Goal: Task Accomplishment & Management: Use online tool/utility

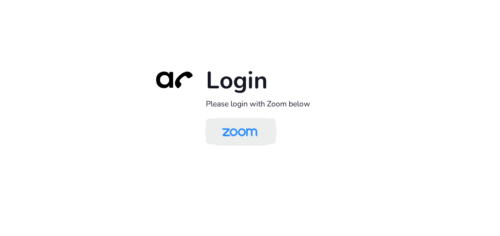
click at [250, 134] on img at bounding box center [239, 132] width 51 height 24
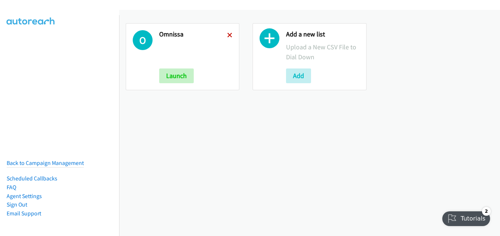
click at [227, 33] on icon at bounding box center [229, 35] width 5 height 5
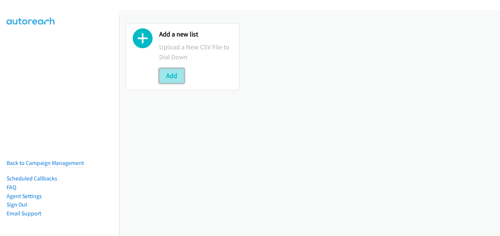
click at [180, 76] on button "Add" at bounding box center [171, 75] width 25 height 15
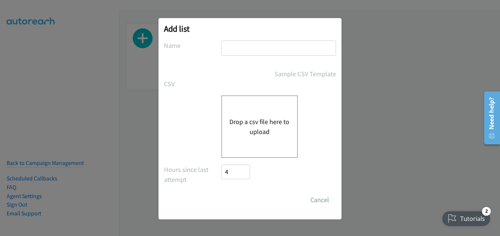
click at [271, 51] on input "text" at bounding box center [278, 47] width 115 height 15
type input "omnissa"
click at [249, 125] on button "Drop a csv file here to upload" at bounding box center [259, 127] width 60 height 20
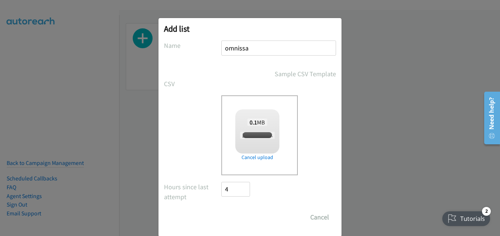
checkbox input "true"
click at [231, 219] on input "Save List" at bounding box center [240, 217] width 39 height 15
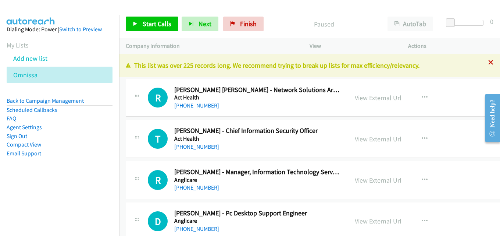
click at [488, 63] on icon at bounding box center [490, 62] width 5 height 5
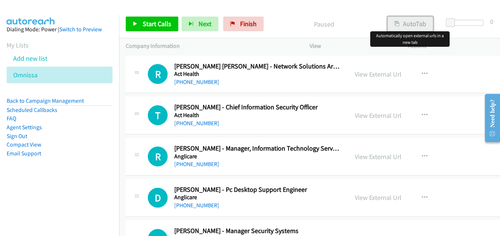
click at [422, 21] on button "AutoTab" at bounding box center [411, 24] width 46 height 15
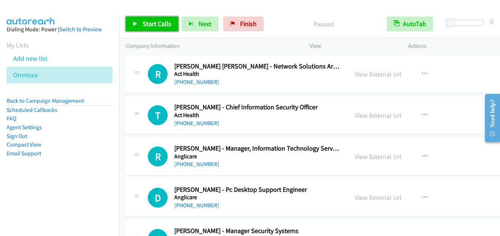
click at [156, 20] on span "Start Calls" at bounding box center [157, 23] width 29 height 8
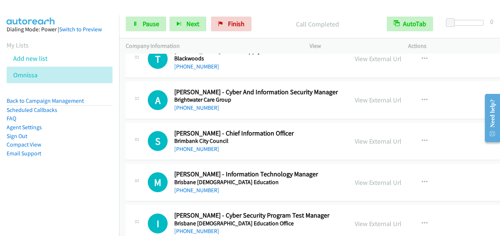
scroll to position [772, 0]
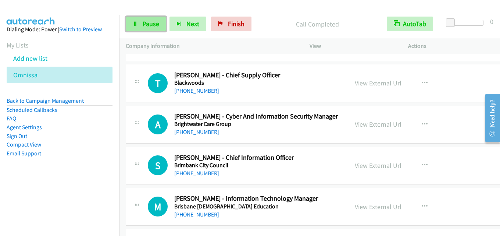
click at [145, 24] on span "Pause" at bounding box center [151, 23] width 17 height 8
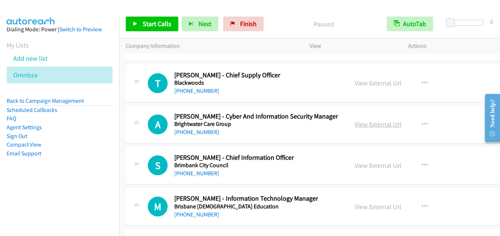
click at [371, 124] on link "View External Url" at bounding box center [378, 124] width 47 height 8
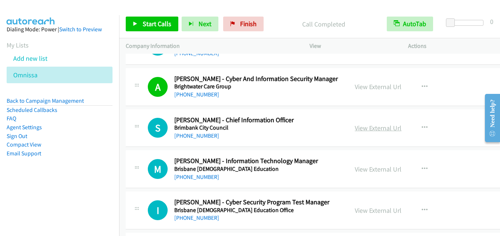
scroll to position [846, 0]
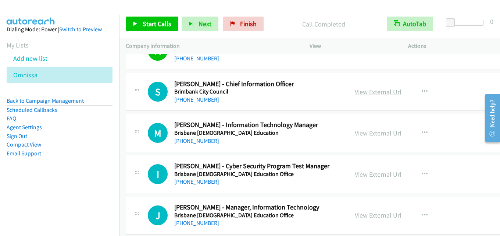
click at [374, 95] on link "View External Url" at bounding box center [378, 92] width 47 height 8
click at [361, 136] on link "View External Url" at bounding box center [378, 133] width 47 height 8
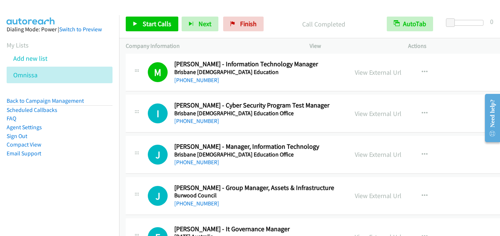
scroll to position [919, 0]
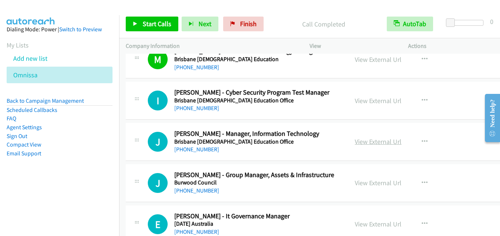
click at [382, 142] on link "View External Url" at bounding box center [378, 141] width 47 height 8
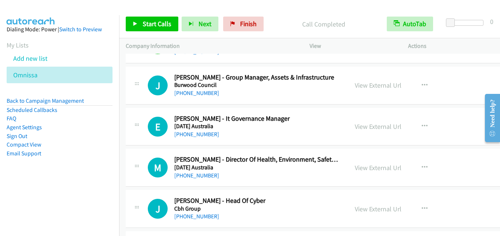
scroll to position [1030, 0]
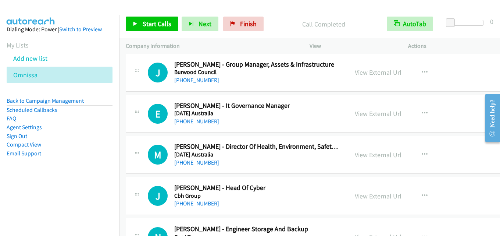
drag, startPoint x: 294, startPoint y: 105, endPoint x: 240, endPoint y: 105, distance: 53.7
click at [362, 115] on link "View External Url" at bounding box center [378, 113] width 47 height 8
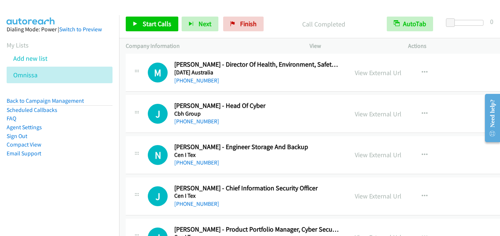
scroll to position [1103, 0]
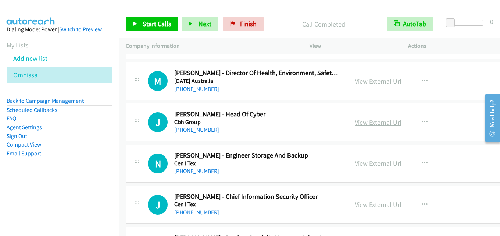
click at [372, 118] on link "View External Url" at bounding box center [378, 122] width 47 height 8
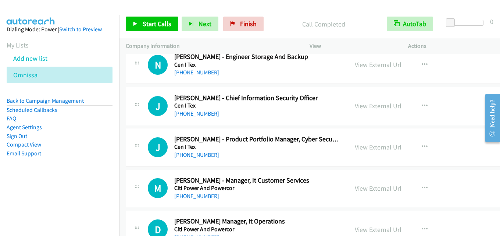
scroll to position [1213, 0]
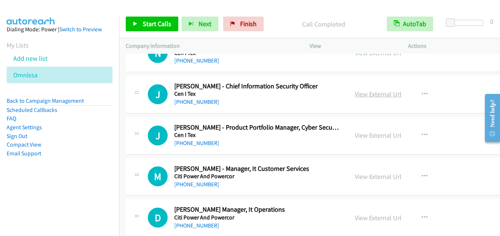
click at [360, 95] on link "View External Url" at bounding box center [378, 94] width 47 height 8
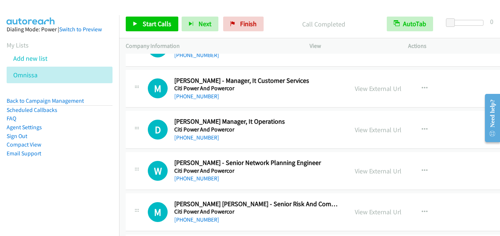
scroll to position [1324, 0]
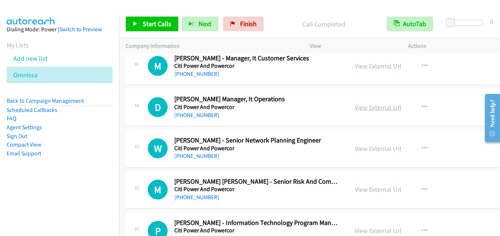
click at [374, 106] on link "View External Url" at bounding box center [378, 107] width 47 height 8
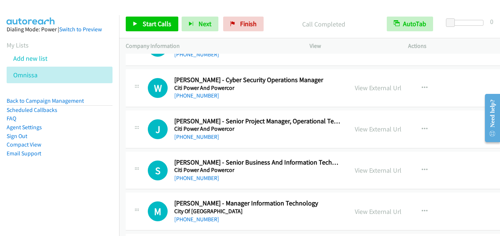
scroll to position [1618, 0]
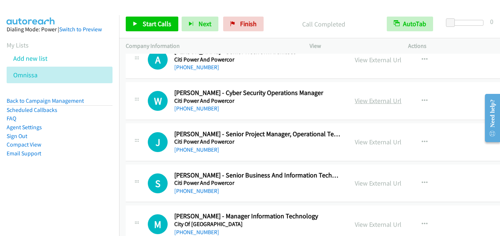
click at [363, 97] on link "View External Url" at bounding box center [378, 100] width 47 height 8
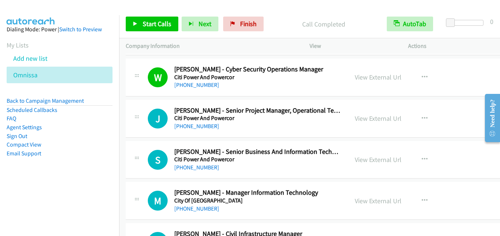
scroll to position [1655, 0]
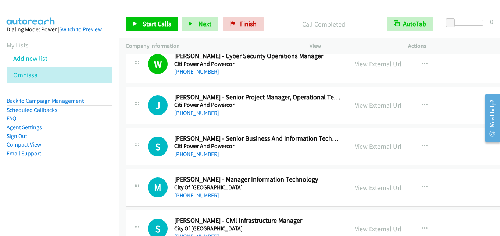
click at [377, 105] on link "View External Url" at bounding box center [378, 105] width 47 height 8
click at [366, 144] on link "View External Url" at bounding box center [378, 146] width 47 height 8
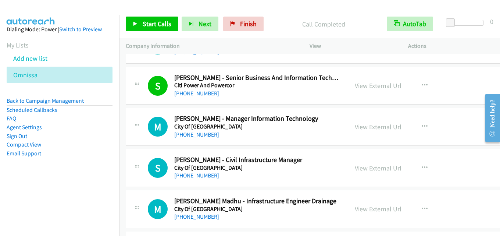
scroll to position [1728, 0]
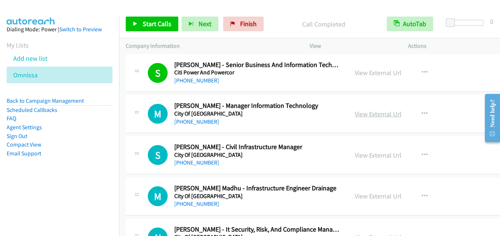
click at [380, 110] on link "View External Url" at bounding box center [378, 114] width 47 height 8
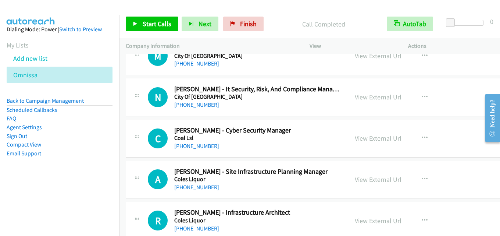
scroll to position [1875, 0]
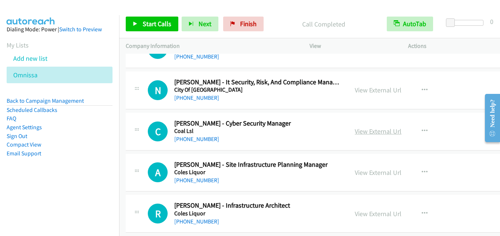
click at [375, 133] on link "View External Url" at bounding box center [378, 131] width 47 height 8
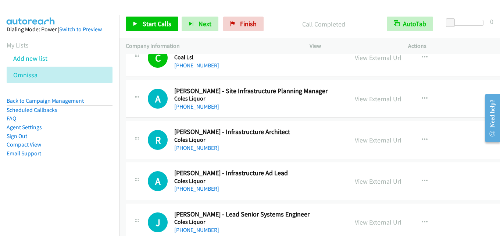
scroll to position [1986, 0]
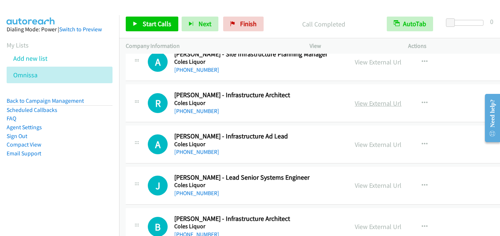
click at [374, 107] on link "View External Url" at bounding box center [378, 103] width 47 height 8
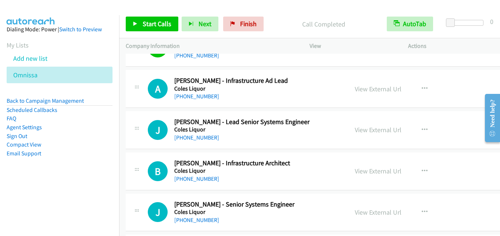
scroll to position [2059, 0]
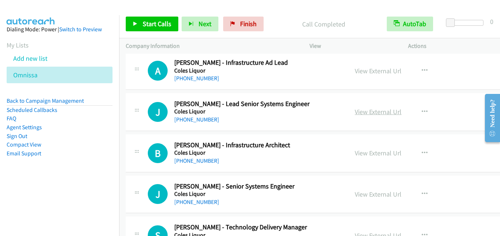
click at [373, 112] on link "View External Url" at bounding box center [378, 111] width 47 height 8
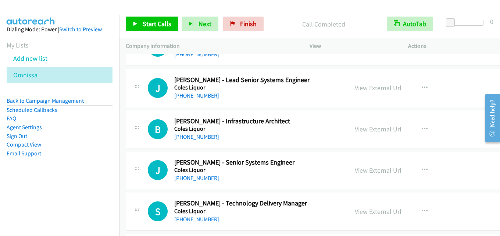
scroll to position [2096, 0]
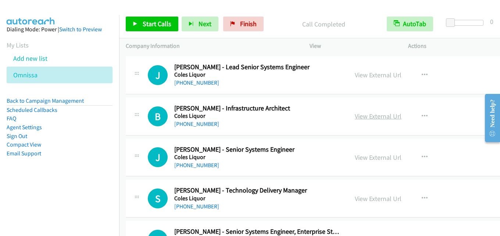
click at [374, 117] on link "View External Url" at bounding box center [378, 116] width 47 height 8
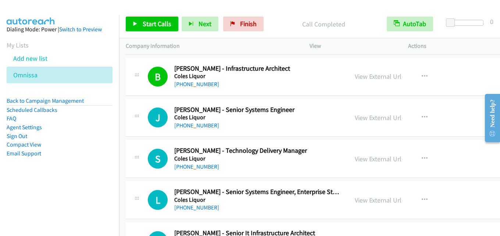
scroll to position [2169, 0]
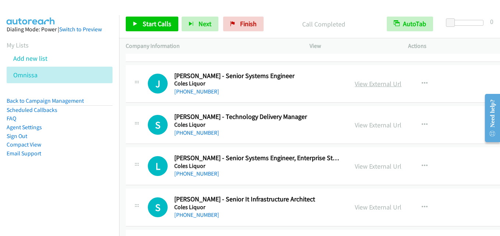
click at [365, 85] on link "View External Url" at bounding box center [378, 83] width 47 height 8
click at [373, 125] on link "View External Url" at bounding box center [378, 125] width 47 height 8
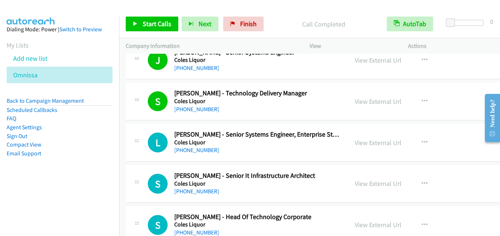
scroll to position [2206, 0]
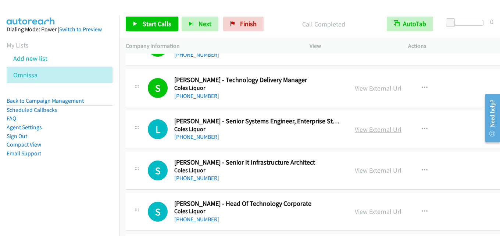
click at [361, 127] on link "View External Url" at bounding box center [378, 129] width 47 height 8
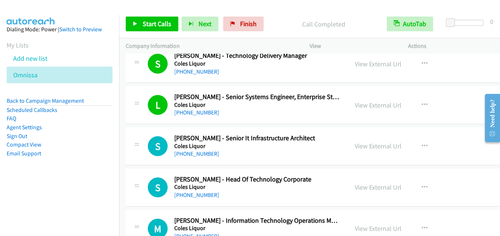
scroll to position [2243, 0]
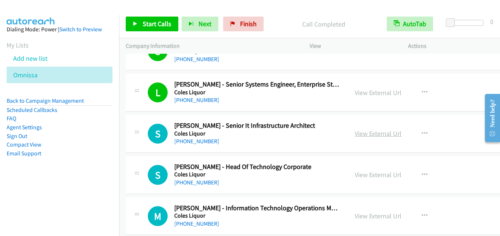
click at [364, 130] on link "View External Url" at bounding box center [378, 133] width 47 height 8
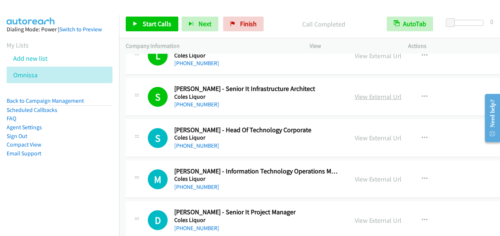
scroll to position [2317, 0]
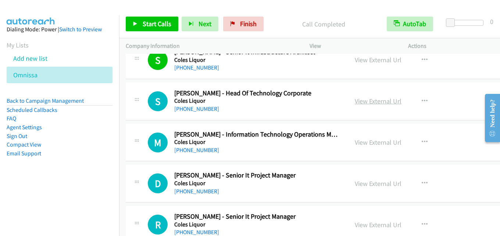
click at [367, 103] on link "View External Url" at bounding box center [378, 101] width 47 height 8
click at [372, 144] on link "View External Url" at bounding box center [378, 142] width 47 height 8
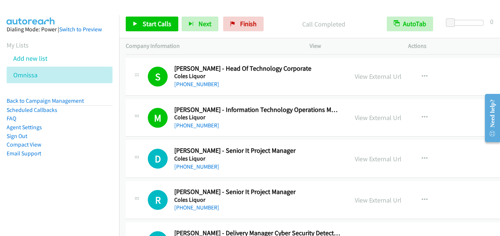
scroll to position [2390, 0]
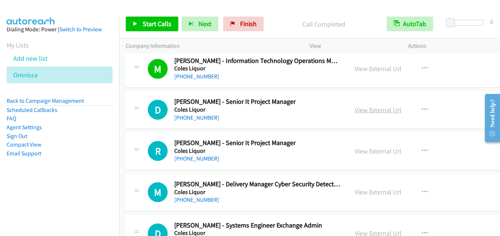
click at [379, 111] on link "View External Url" at bounding box center [378, 110] width 47 height 8
click at [383, 148] on link "View External Url" at bounding box center [378, 151] width 47 height 8
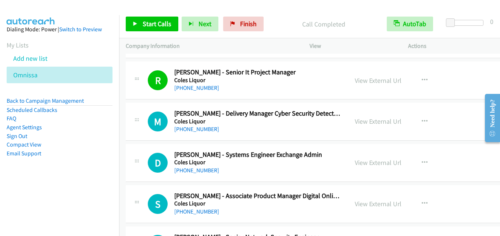
scroll to position [2464, 0]
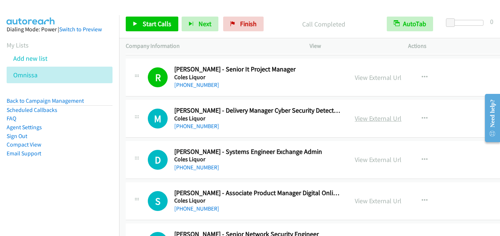
click at [360, 120] on link "View External Url" at bounding box center [378, 118] width 47 height 8
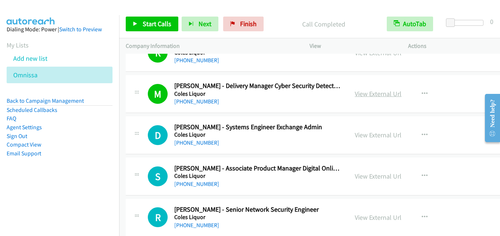
scroll to position [2500, 0]
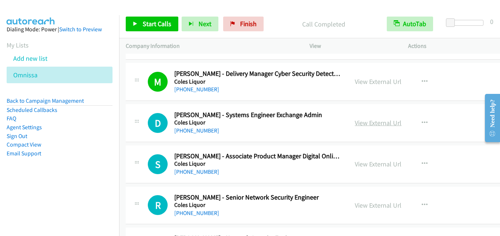
click at [367, 122] on link "View External Url" at bounding box center [378, 122] width 47 height 8
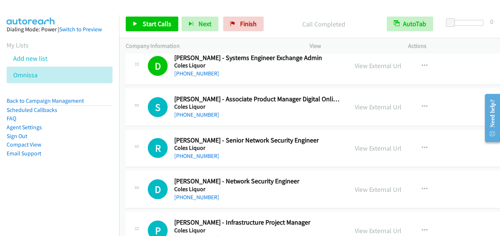
scroll to position [2574, 0]
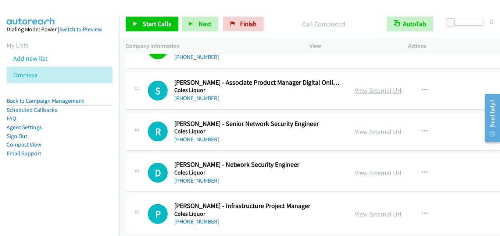
click at [370, 87] on link "View External Url" at bounding box center [378, 90] width 47 height 8
click at [382, 134] on link "View External Url" at bounding box center [378, 131] width 47 height 8
click at [379, 132] on link "View External Url" at bounding box center [378, 131] width 47 height 8
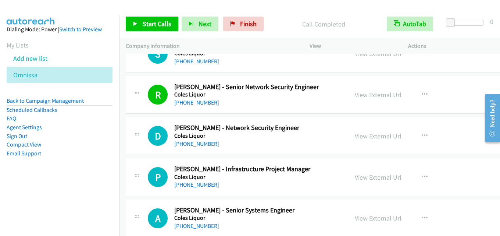
click at [386, 133] on link "View External Url" at bounding box center [378, 136] width 47 height 8
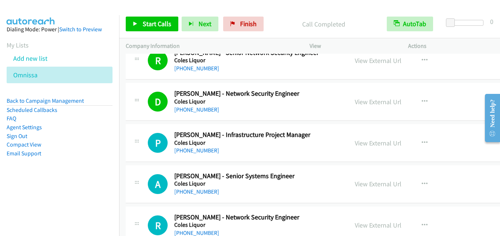
scroll to position [2647, 0]
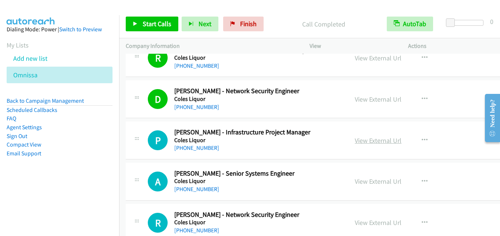
click at [361, 143] on link "View External Url" at bounding box center [378, 140] width 47 height 8
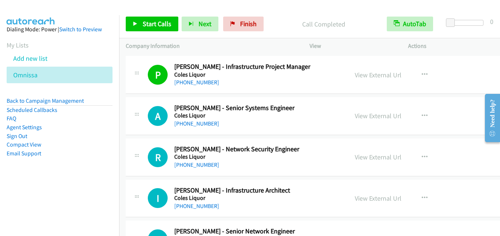
scroll to position [2721, 0]
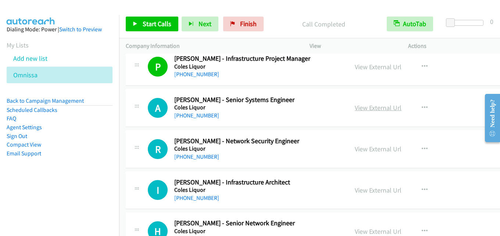
click at [384, 105] on link "View External Url" at bounding box center [378, 107] width 47 height 8
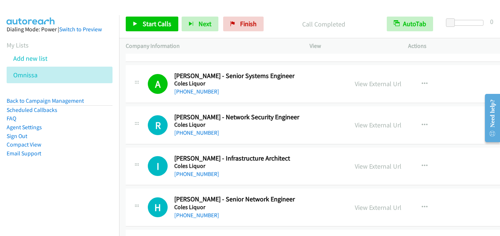
scroll to position [2758, 0]
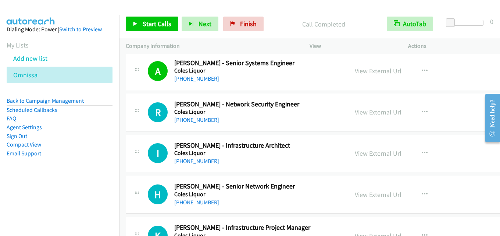
click at [360, 114] on link "View External Url" at bounding box center [378, 112] width 47 height 8
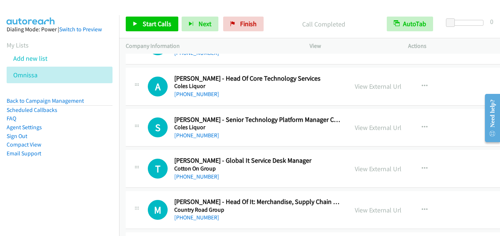
scroll to position [3273, 0]
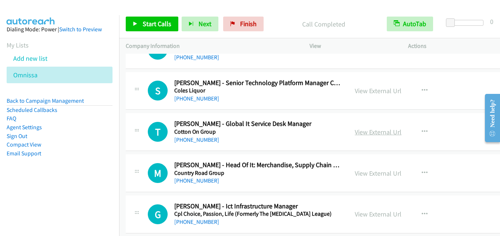
click at [378, 132] on link "View External Url" at bounding box center [378, 132] width 47 height 8
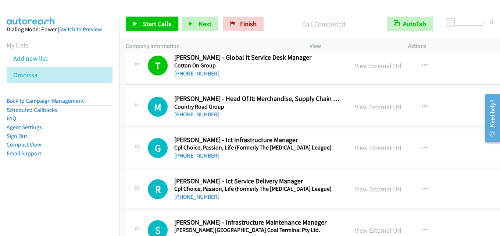
scroll to position [3346, 0]
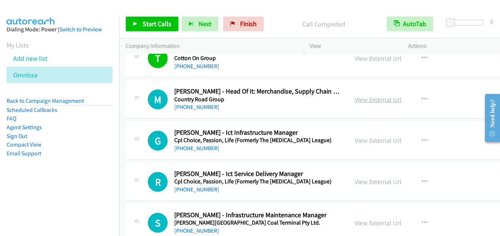
click at [377, 98] on link "View External Url" at bounding box center [378, 99] width 47 height 8
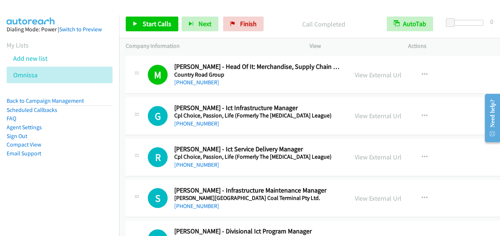
scroll to position [3383, 0]
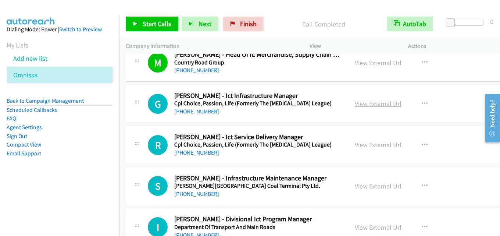
click at [359, 106] on link "View External Url" at bounding box center [378, 103] width 47 height 8
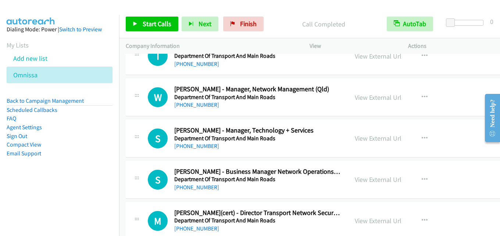
scroll to position [3567, 0]
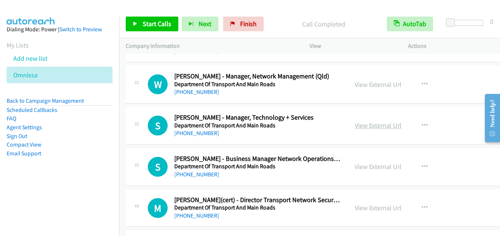
click at [370, 123] on link "View External Url" at bounding box center [378, 125] width 47 height 8
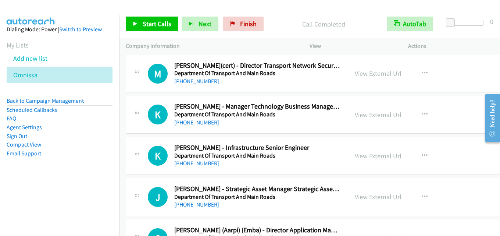
scroll to position [3714, 0]
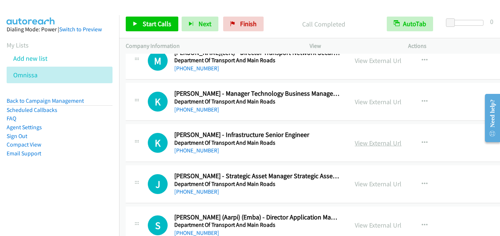
click at [369, 140] on link "View External Url" at bounding box center [378, 143] width 47 height 8
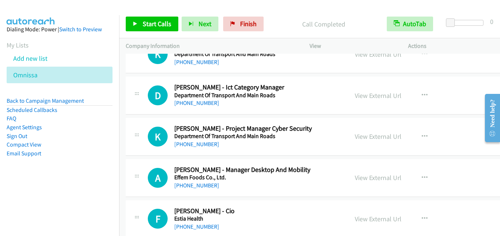
scroll to position [4045, 0]
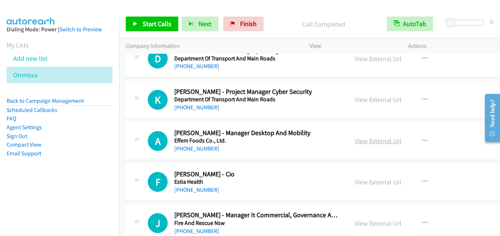
click at [373, 138] on link "View External Url" at bounding box center [378, 140] width 47 height 8
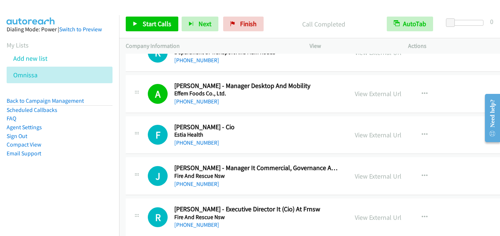
scroll to position [4118, 0]
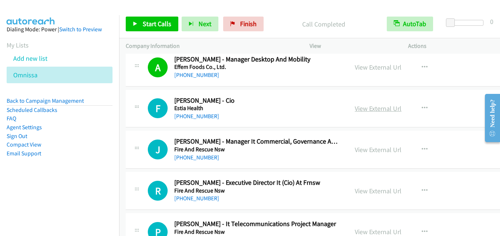
click at [362, 107] on link "View External Url" at bounding box center [378, 108] width 47 height 8
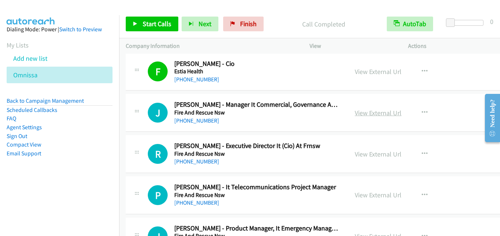
click at [365, 114] on link "View External Url" at bounding box center [378, 112] width 47 height 8
click at [371, 153] on link "View External Url" at bounding box center [378, 154] width 47 height 8
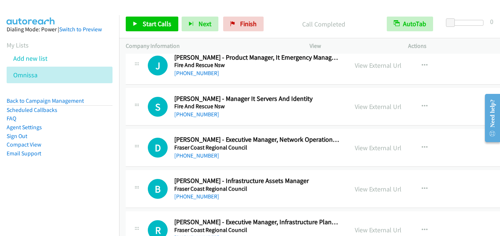
scroll to position [4339, 0]
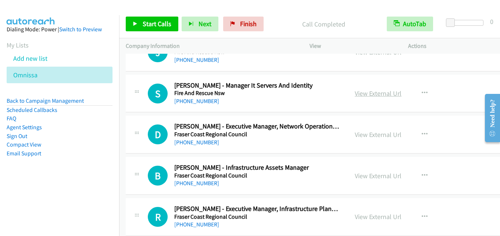
click at [369, 92] on link "View External Url" at bounding box center [378, 93] width 47 height 8
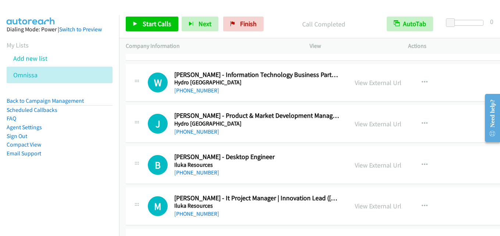
scroll to position [4633, 0]
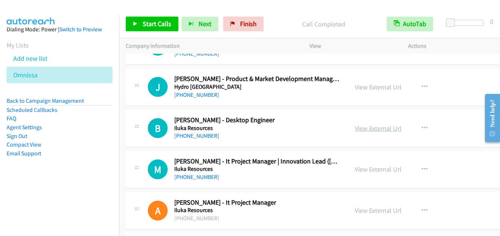
click at [365, 125] on link "View External Url" at bounding box center [378, 128] width 47 height 8
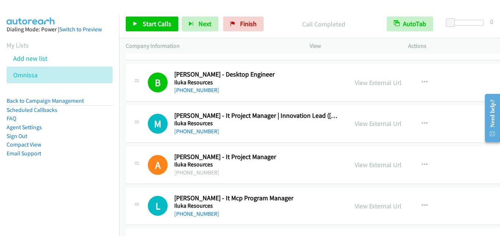
scroll to position [4707, 0]
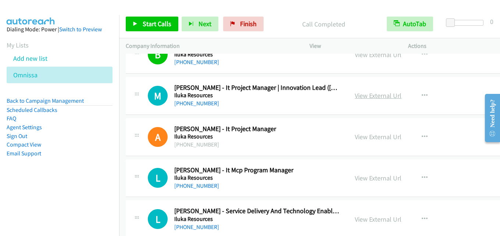
click at [377, 95] on link "View External Url" at bounding box center [378, 95] width 47 height 8
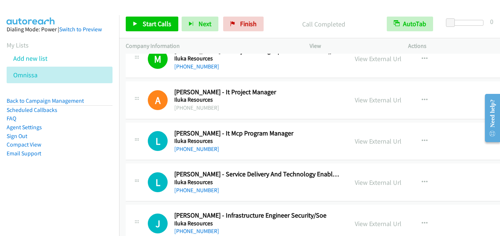
scroll to position [4780, 0]
